Goal: Task Accomplishment & Management: Use online tool/utility

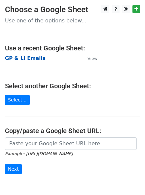
click at [28, 59] on strong "GP & LI Emails" at bounding box center [25, 58] width 40 height 6
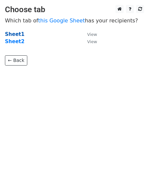
click at [13, 34] on strong "Sheet1" at bounding box center [14, 34] width 19 height 6
